Goal: Navigation & Orientation: Go to known website

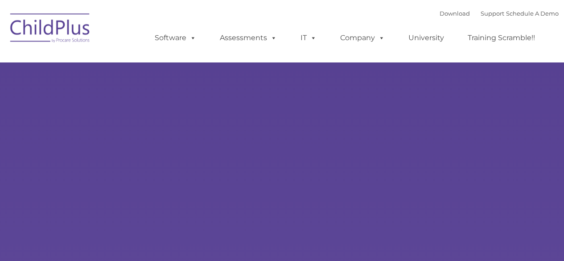
type input ""
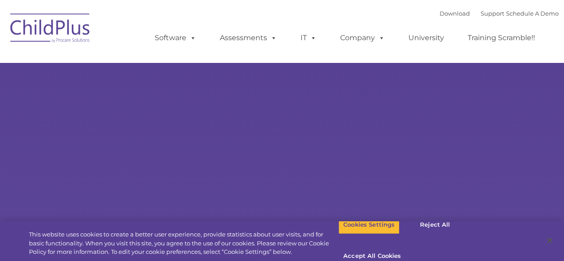
select select "MEDIUM"
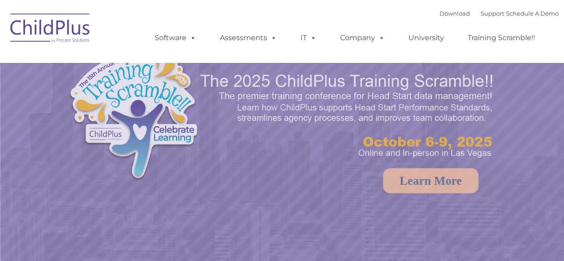
select select "MEDIUM"
